Goal: Use online tool/utility: Utilize a website feature to perform a specific function

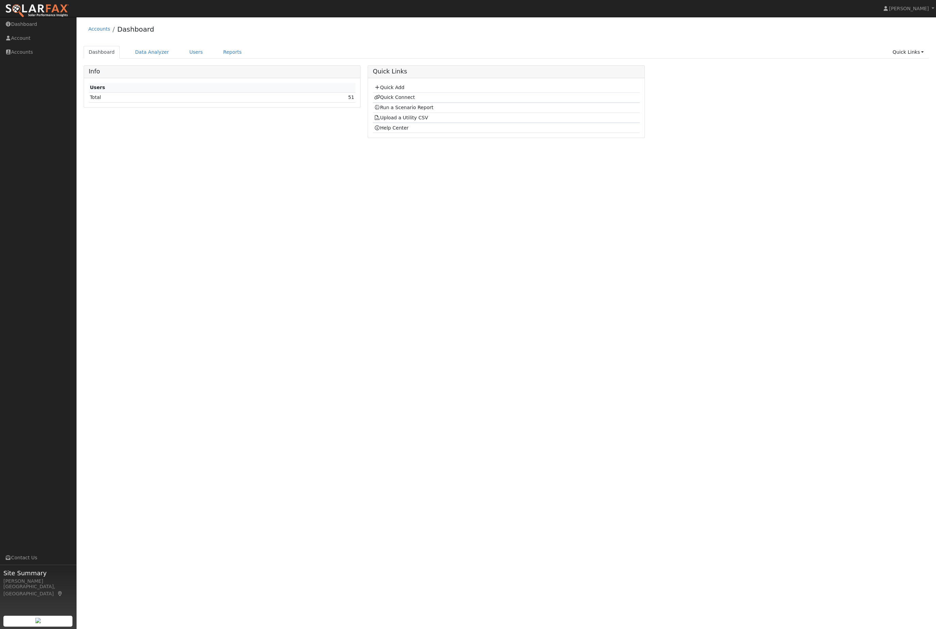
click at [208, 59] on link "Users" at bounding box center [196, 52] width 24 height 13
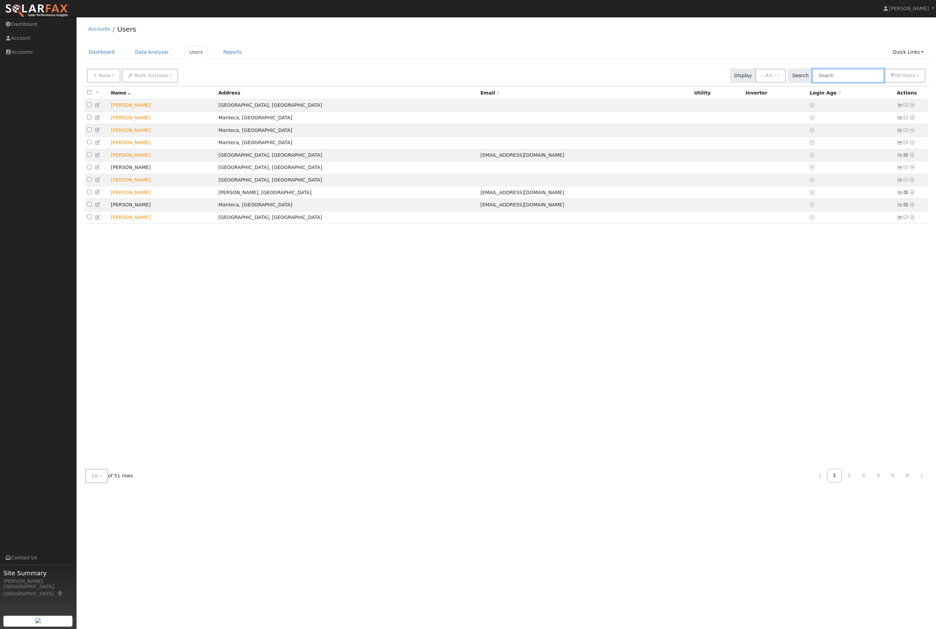
click at [854, 83] on input "text" at bounding box center [848, 76] width 72 height 14
type input "lee"
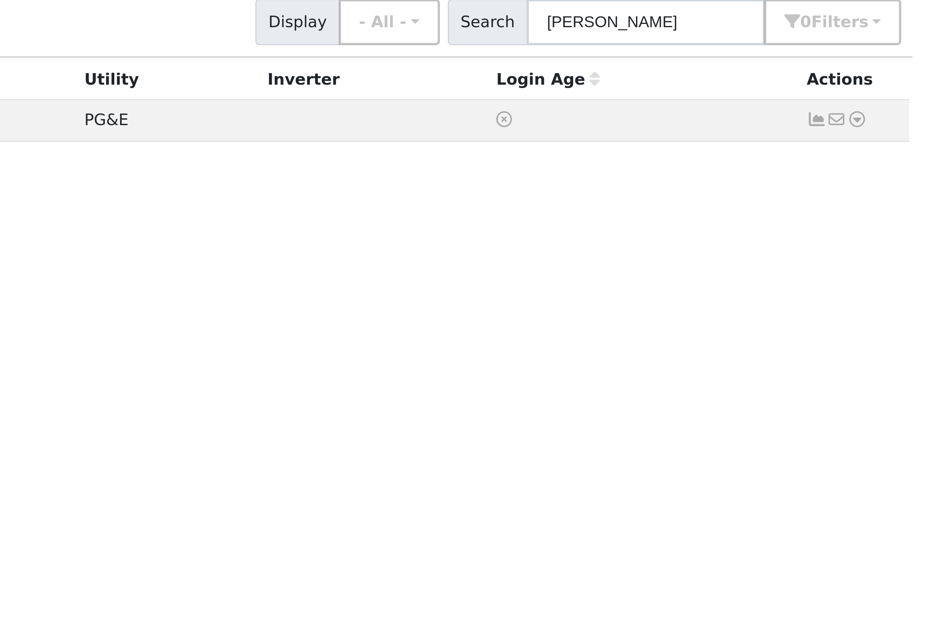
click at [909, 103] on icon at bounding box center [912, 105] width 6 height 5
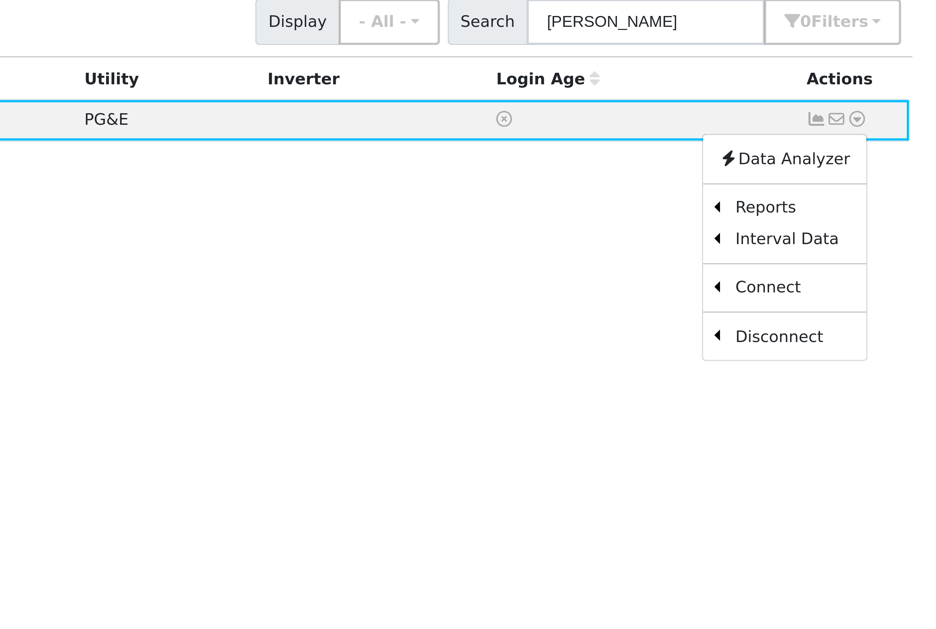
click at [0, 0] on link "Scenario" at bounding box center [0, 0] width 0 height 0
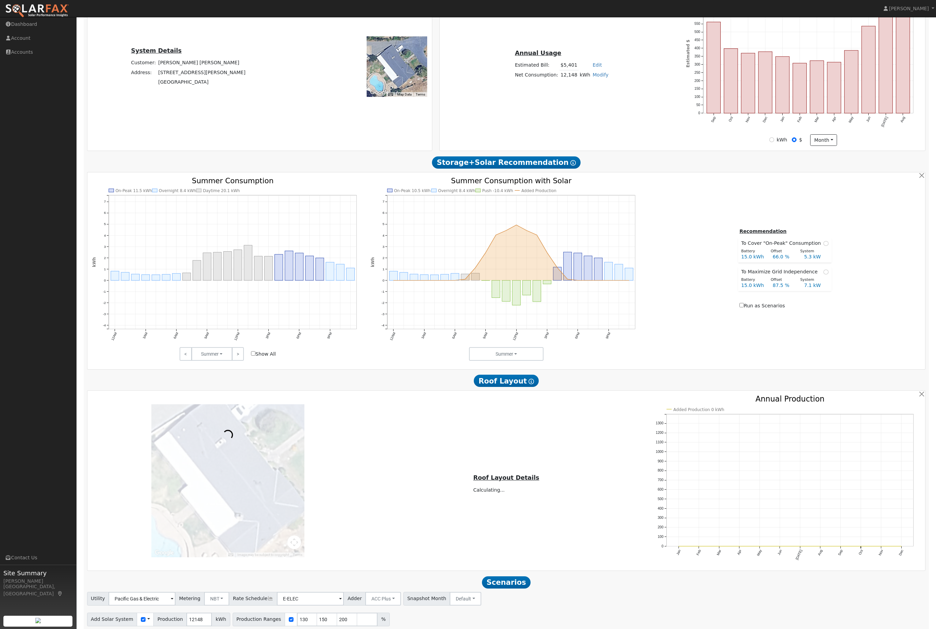
scroll to position [61, 0]
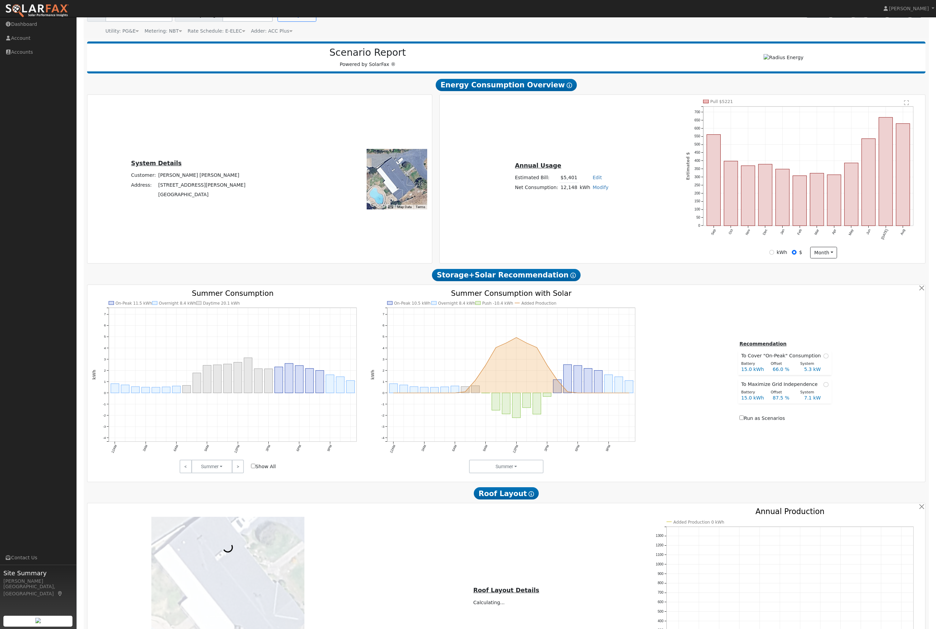
click at [824, 387] on input "radio" at bounding box center [826, 384] width 5 height 5
radio input "true"
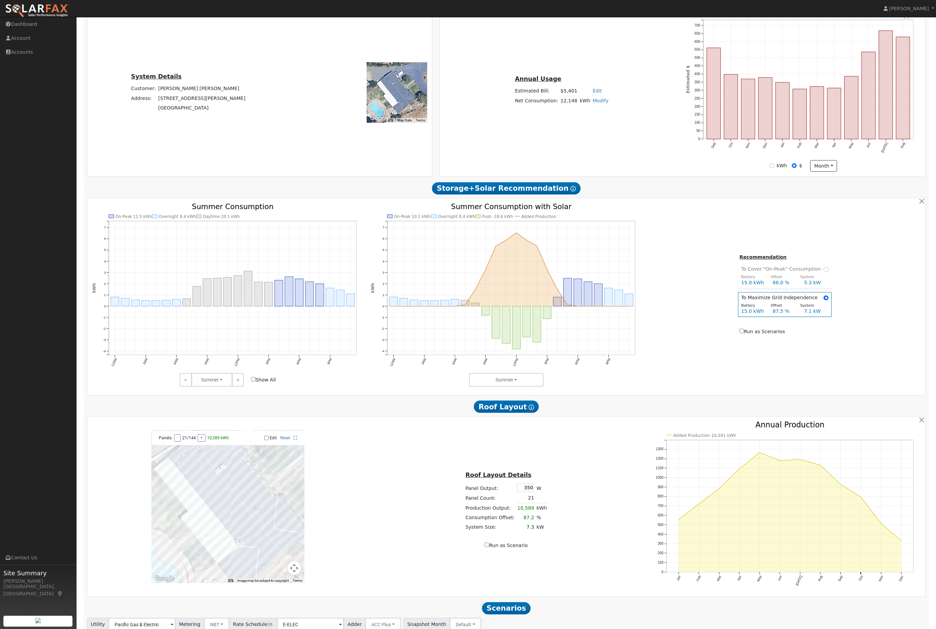
scroll to position [173, 0]
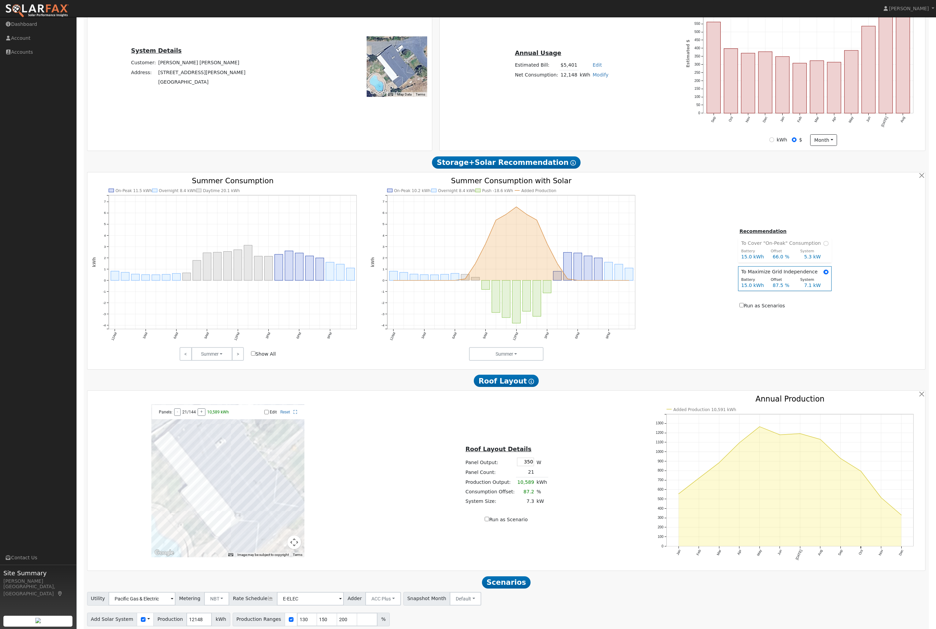
click at [374, 629] on input "30" at bounding box center [363, 641] width 20 height 14
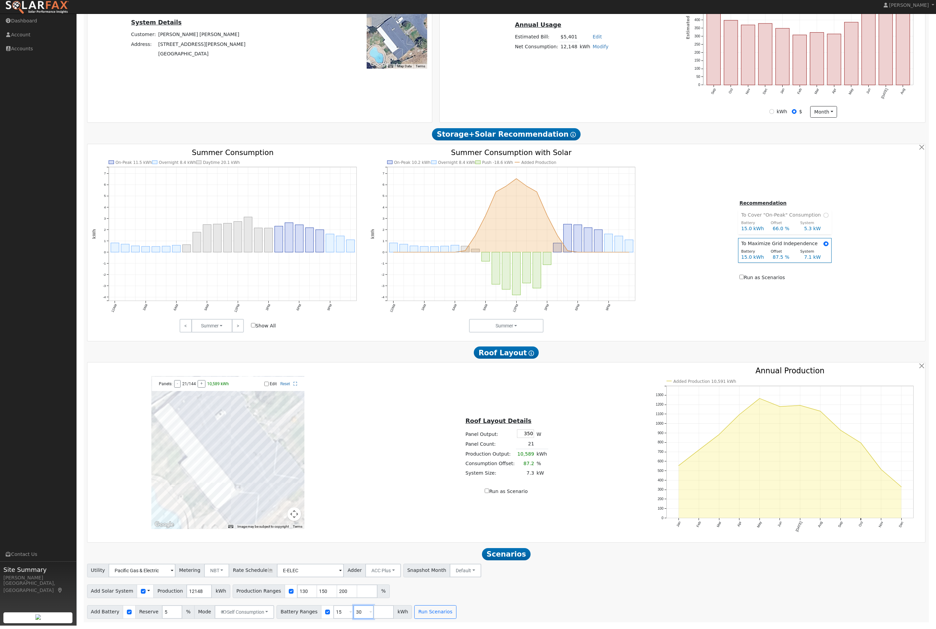
type input "3"
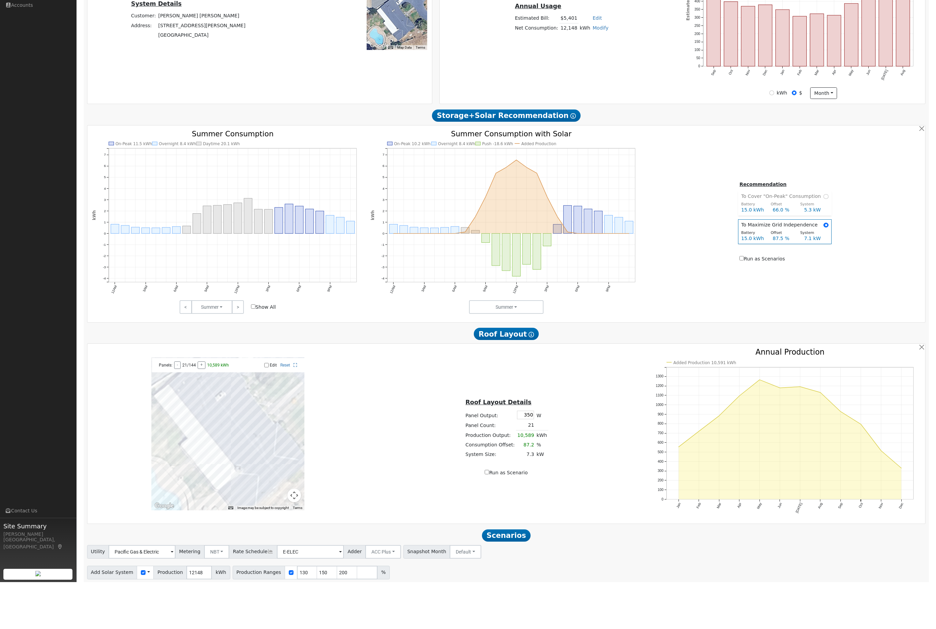
click at [354, 629] on input "15" at bounding box center [343, 641] width 20 height 14
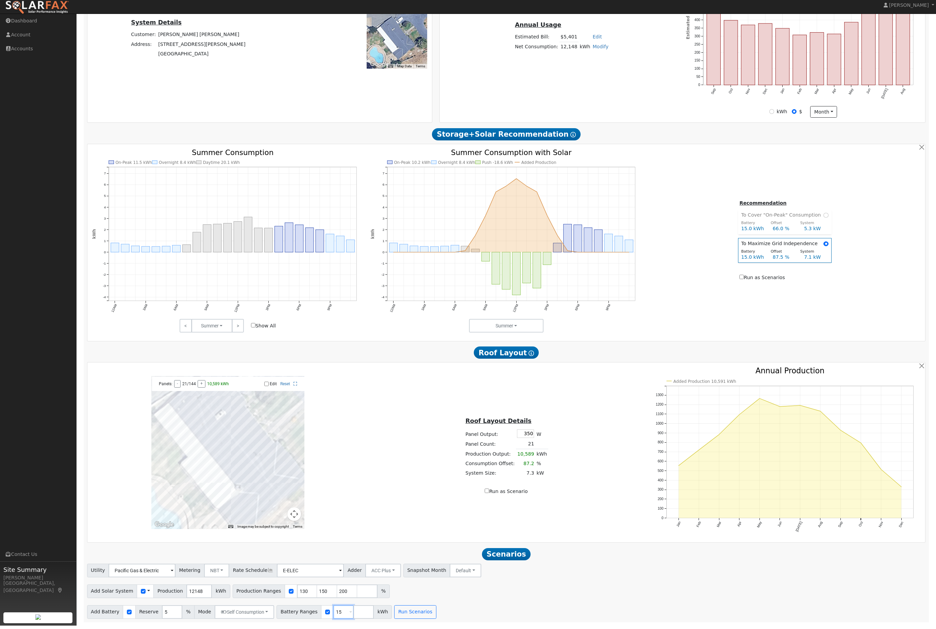
type input "1"
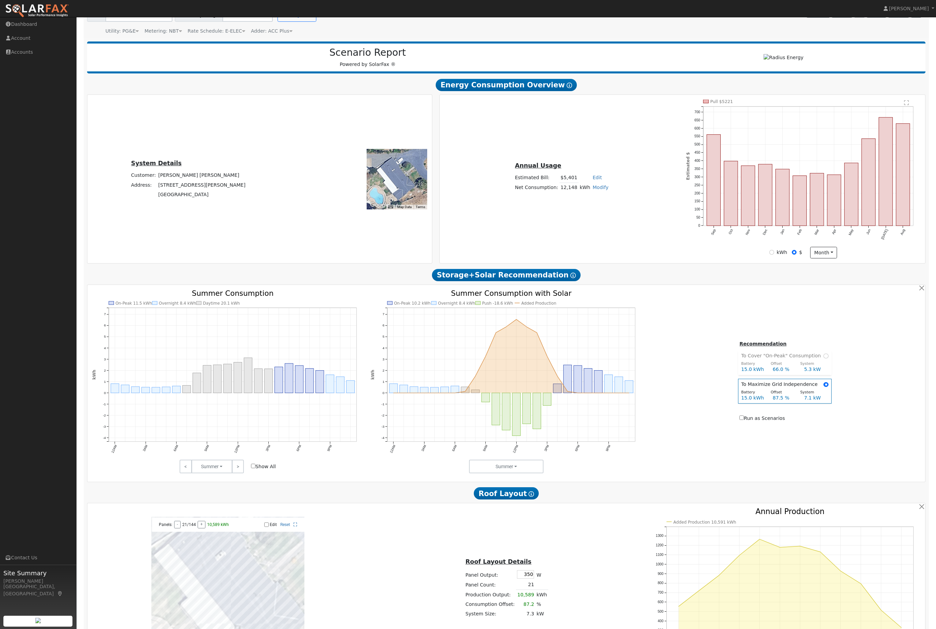
scroll to position [173, 0]
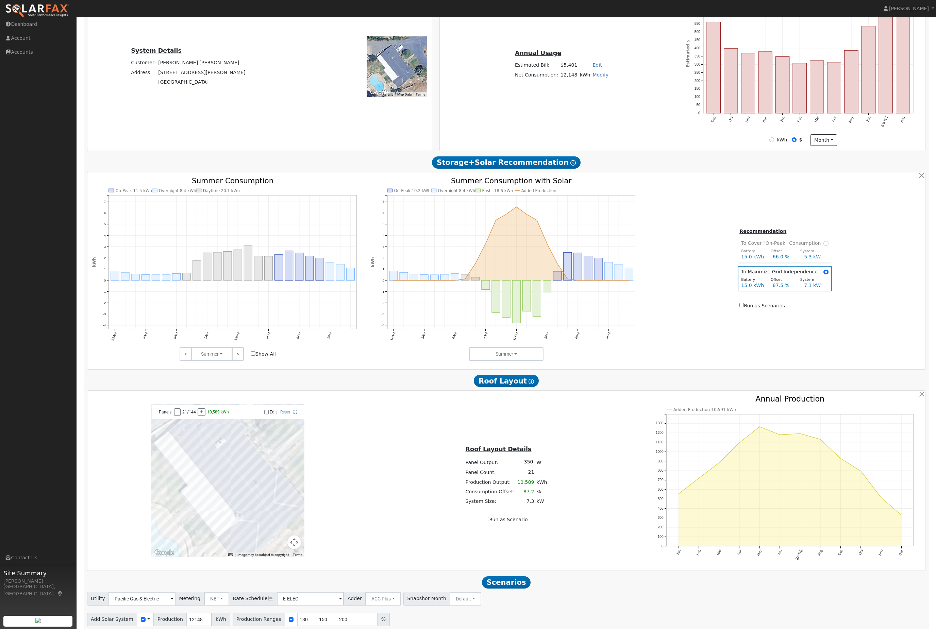
type input "13.5"
click at [317, 627] on input "130" at bounding box center [307, 620] width 20 height 14
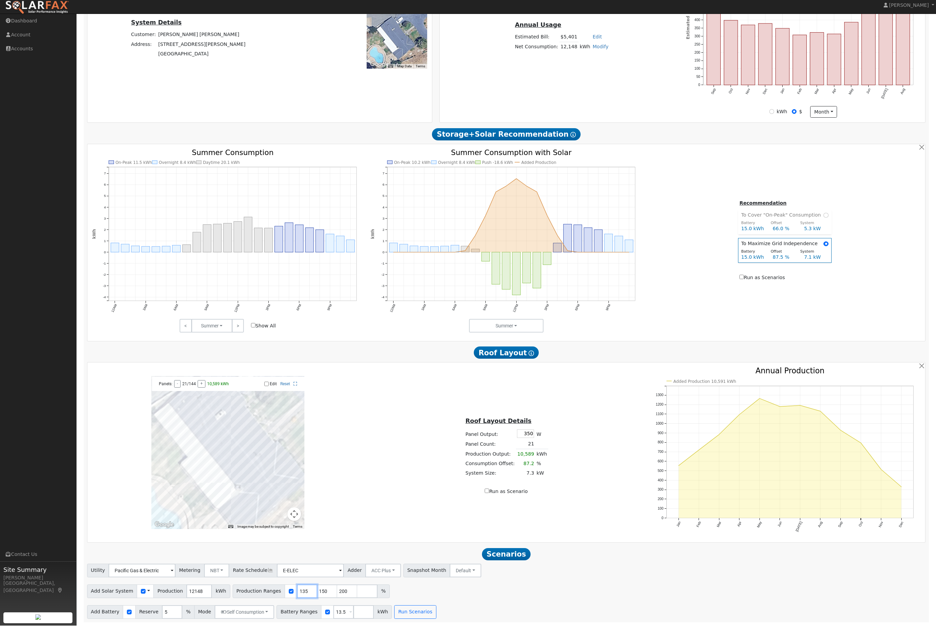
type input "135"
click at [436, 618] on button "Run Scenarios" at bounding box center [415, 616] width 42 height 14
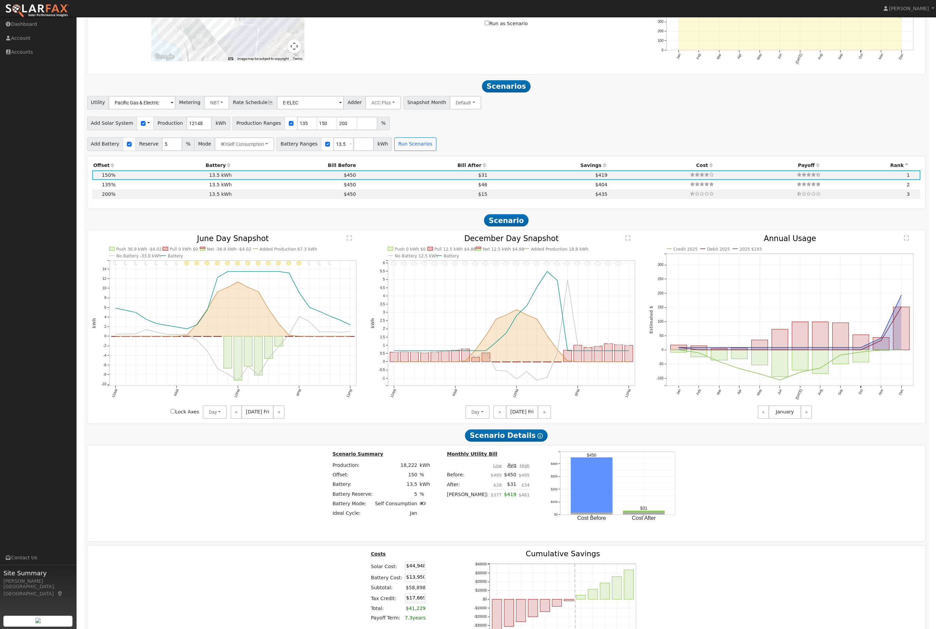
scroll to position [669, 0]
click at [470, 179] on div "Production Offset Battery Reserve Mode ACC Push Incentive Bill Before Bill Afte…" at bounding box center [506, 183] width 838 height 53
click at [471, 171] on th "Bill After" at bounding box center [422, 167] width 131 height 10
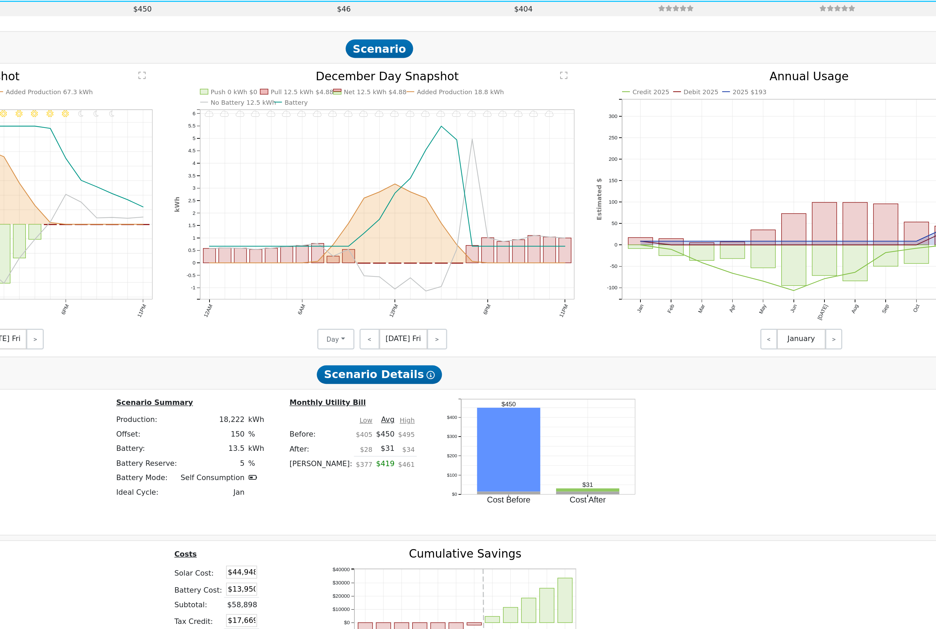
scroll to position [702, 0]
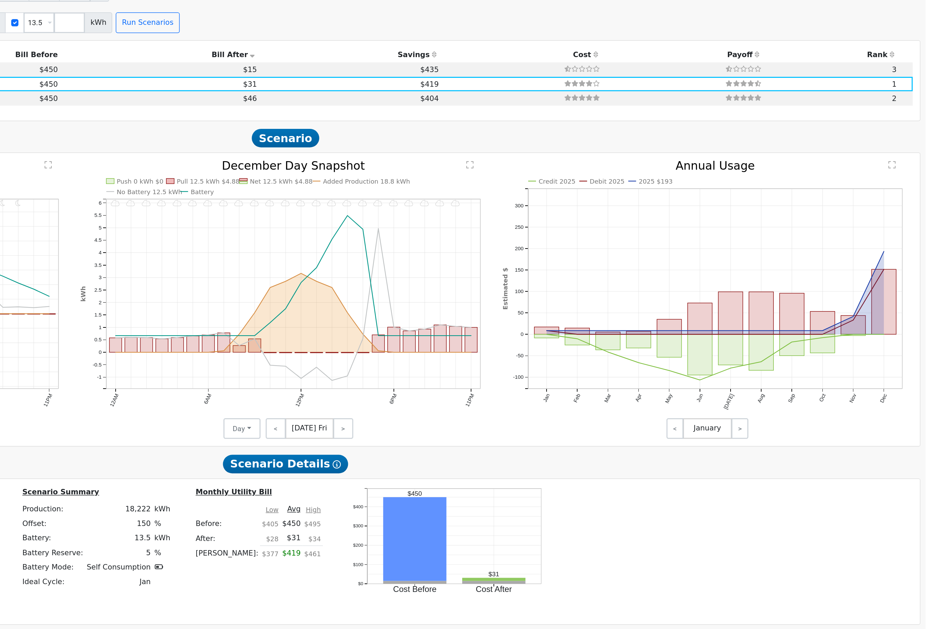
click at [489, 138] on td "$435" at bounding box center [549, 143] width 120 height 10
type input "16.2"
type input "$59,930"
type input "$22,164"
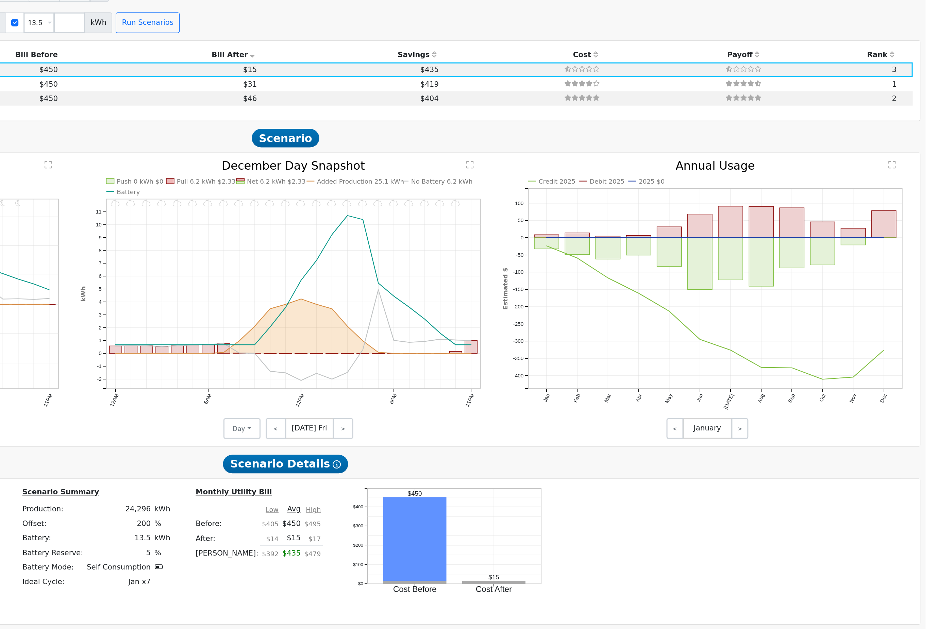
click at [489, 138] on td "$435" at bounding box center [549, 143] width 120 height 10
click at [489, 157] on td "$404" at bounding box center [549, 162] width 120 height 10
type input "10.9"
type input "$40,453"
type input "$16,321"
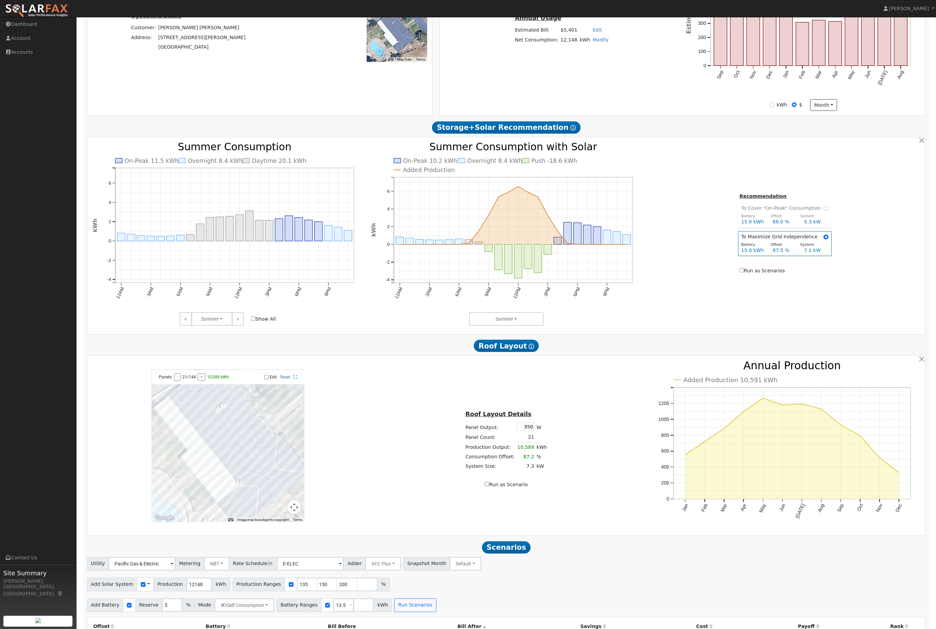
scroll to position [222, 0]
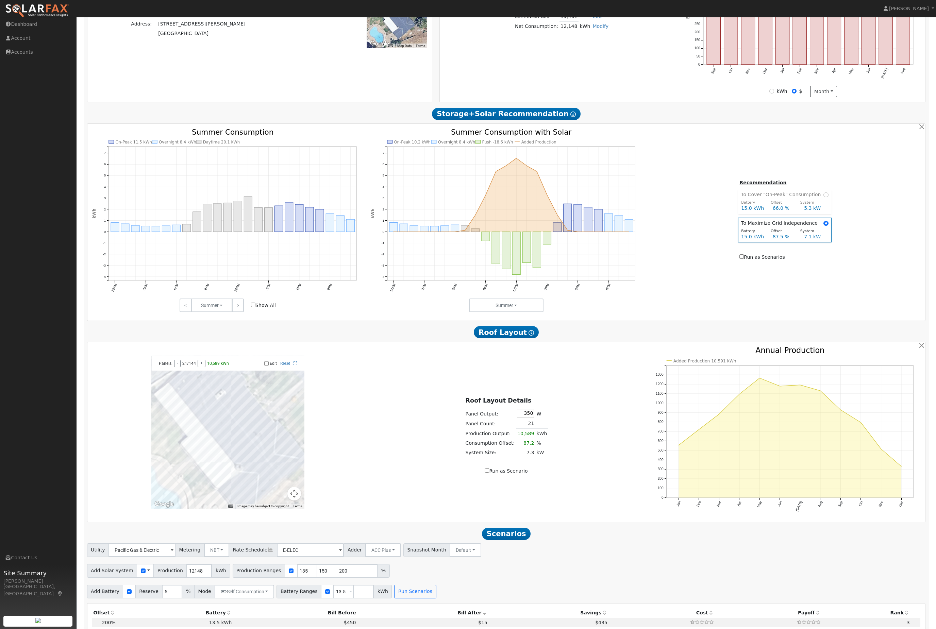
click at [664, 193] on div "Recommendation To Cover "On-Peak" Consumption Battery Offset System 15.0 kWh 66…" at bounding box center [785, 221] width 279 height 84
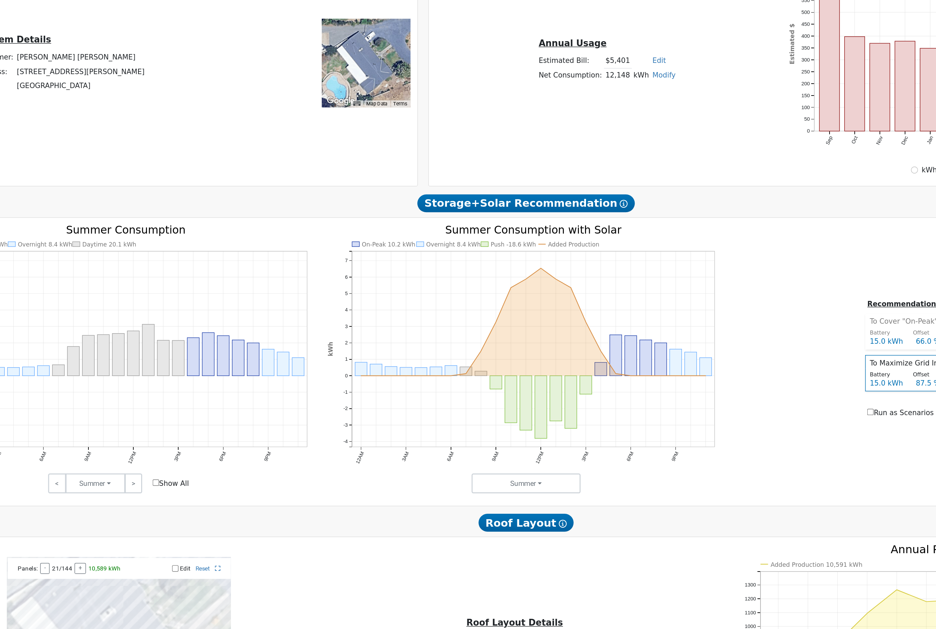
scroll to position [196, 0]
